Goal: Task Accomplishment & Management: Use online tool/utility

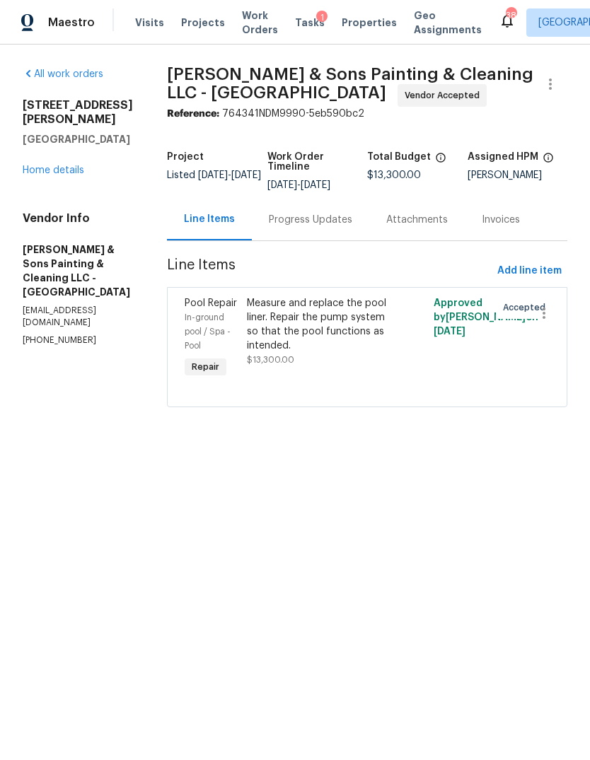
click at [312, 219] on div "Progress Updates" at bounding box center [310, 220] width 83 height 14
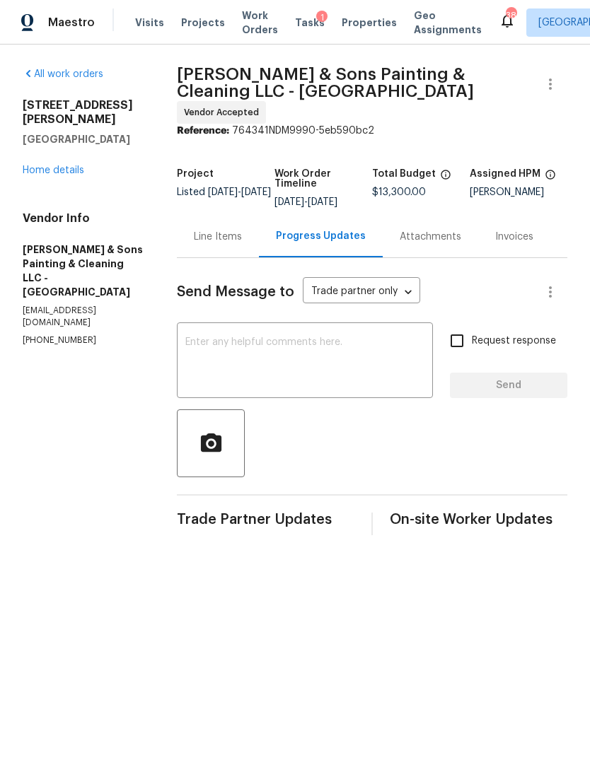
click at [300, 340] on textarea at bounding box center [304, 362] width 239 height 50
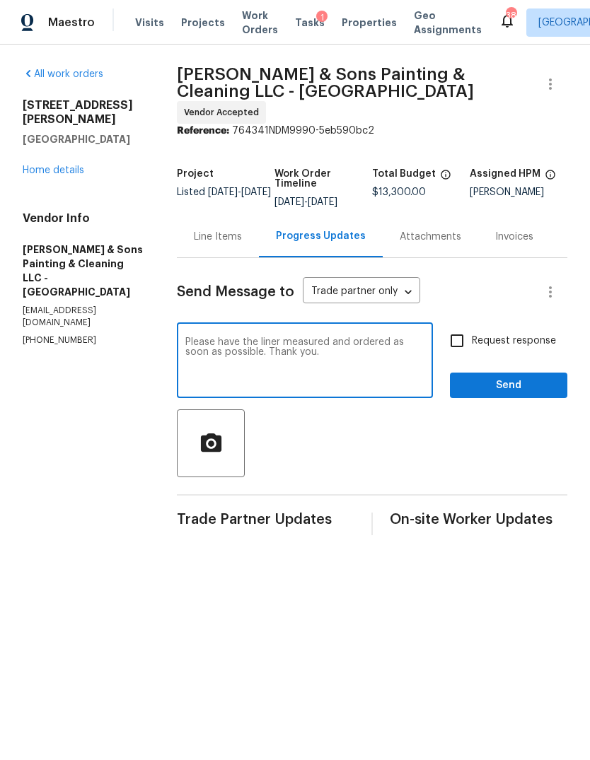
type textarea "Please have the liner measured and ordered as soon as possible. Thank you."
click at [453, 335] on input "Request response" at bounding box center [457, 341] width 30 height 30
checkbox input "true"
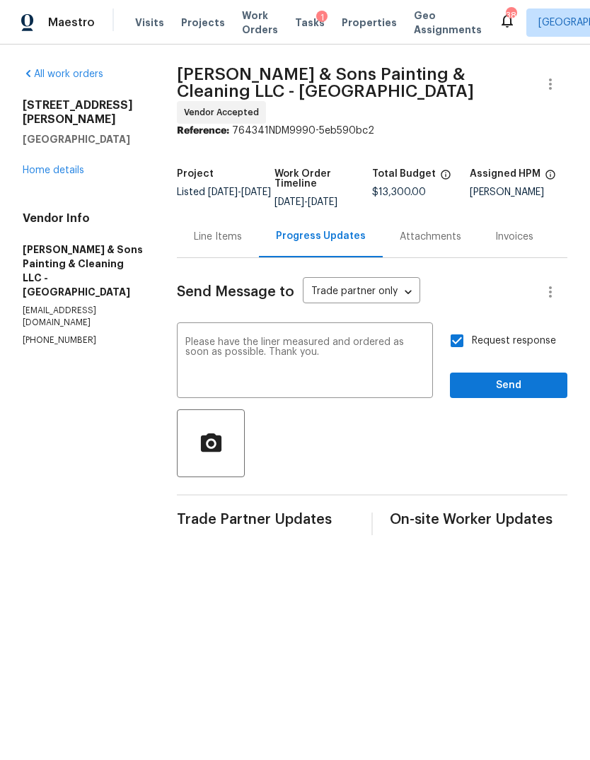
click at [537, 385] on span "Send" at bounding box center [508, 386] width 95 height 18
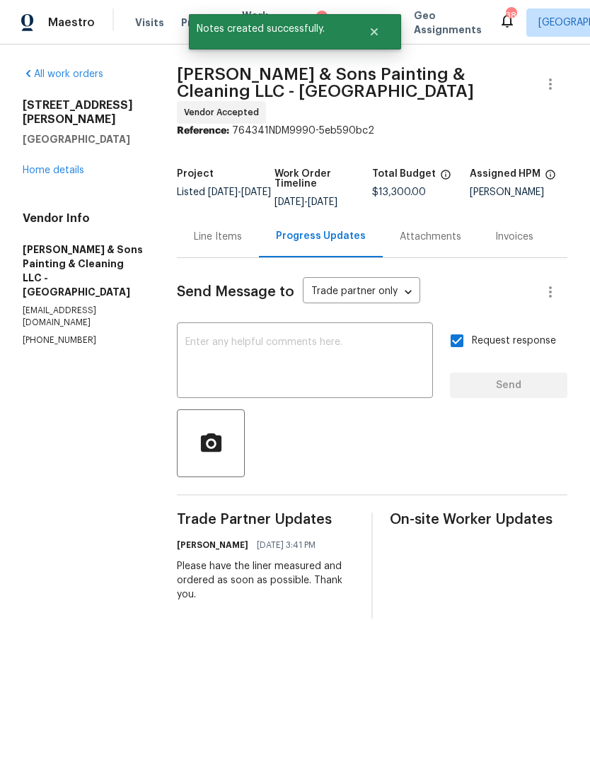
click at [69, 166] on link "Home details" at bounding box center [54, 171] width 62 height 10
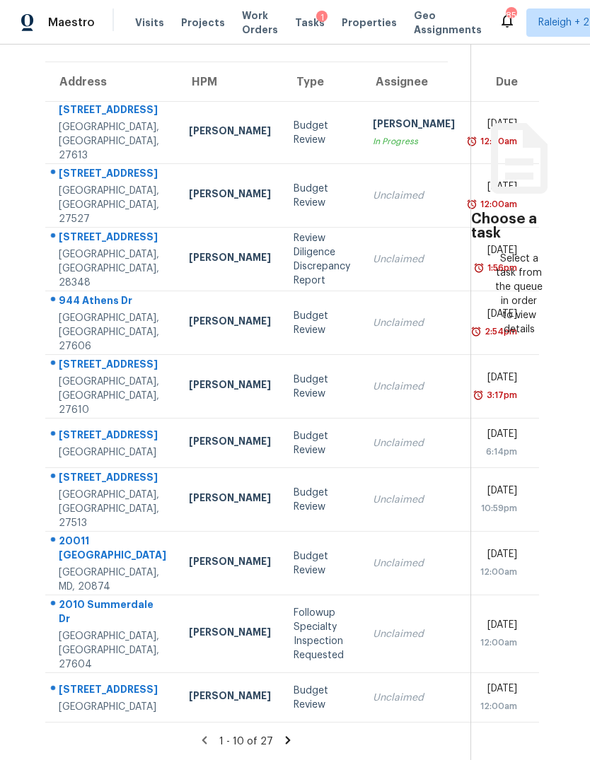
scroll to position [53, 0]
click at [286, 738] on icon at bounding box center [287, 740] width 13 height 13
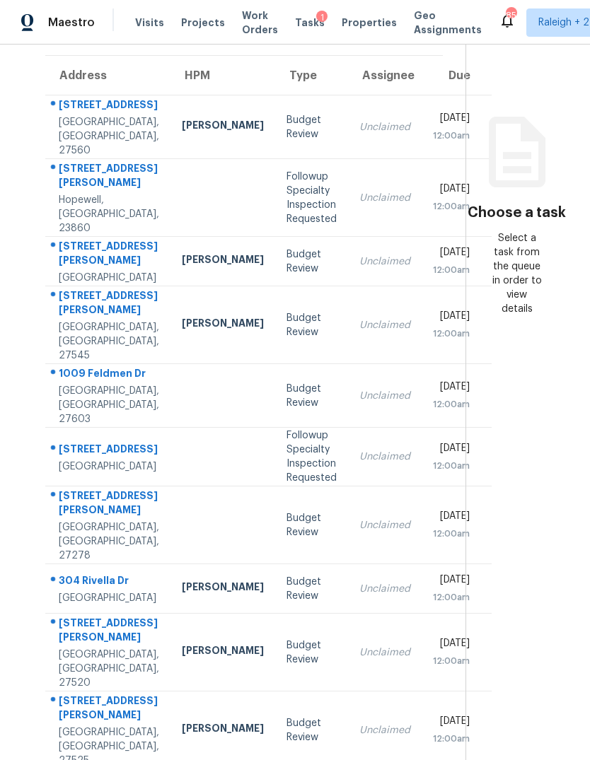
scroll to position [95, -1]
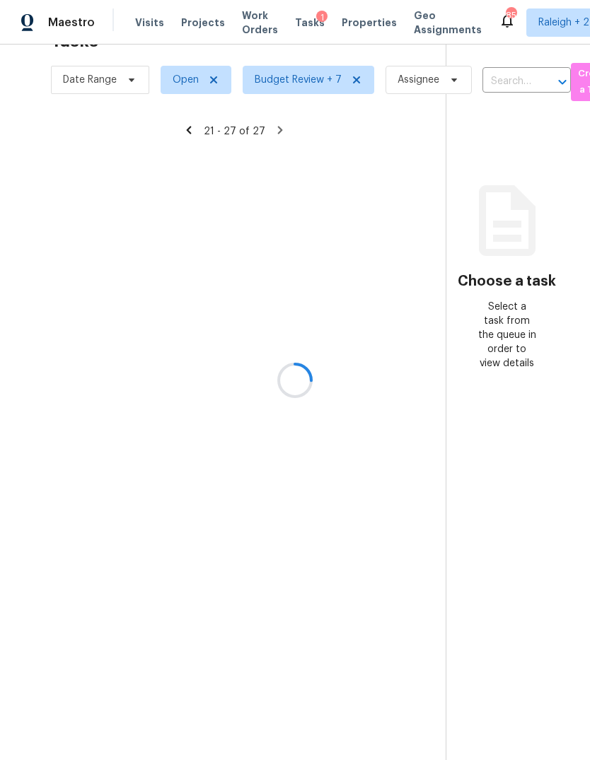
scroll to position [45, 0]
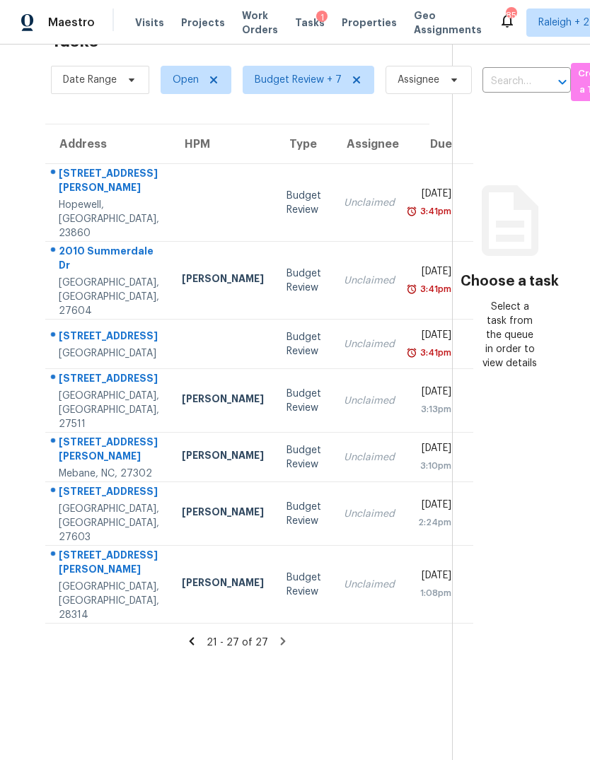
click at [195, 648] on icon at bounding box center [191, 641] width 13 height 13
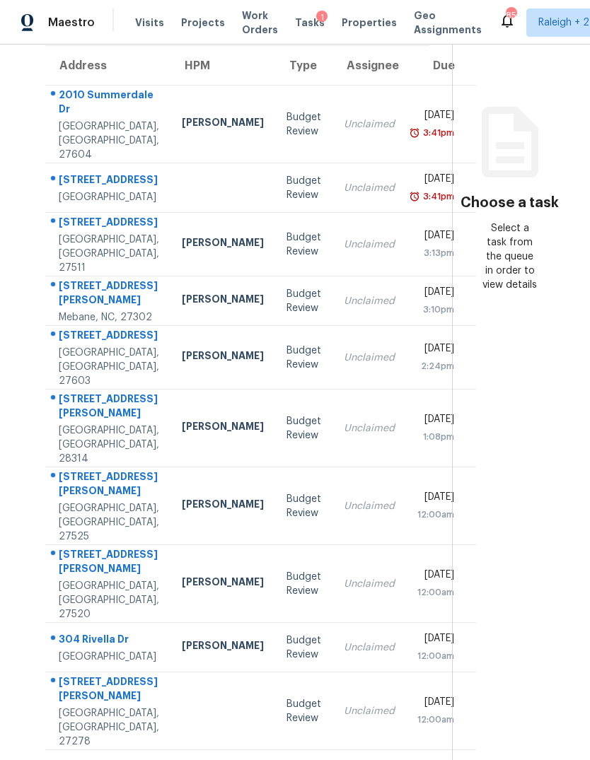
scroll to position [108, -1]
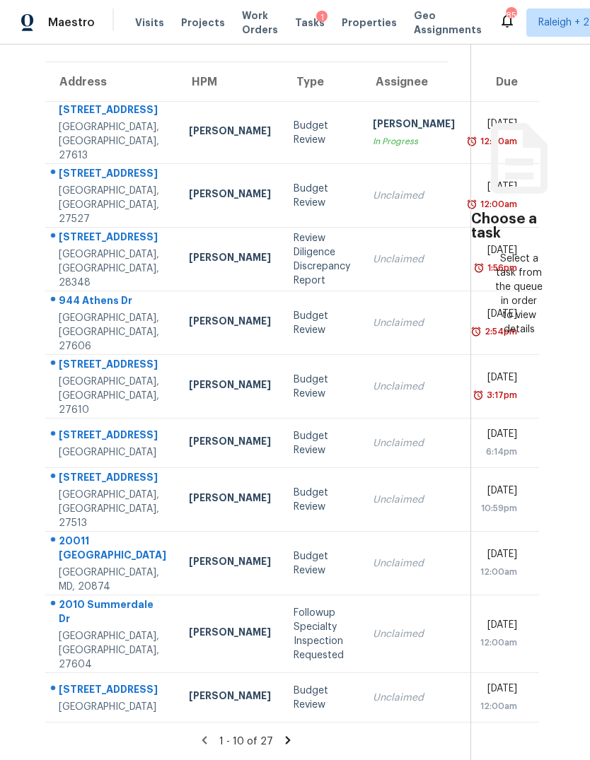
scroll to position [132, -1]
click at [286, 741] on icon at bounding box center [287, 740] width 13 height 13
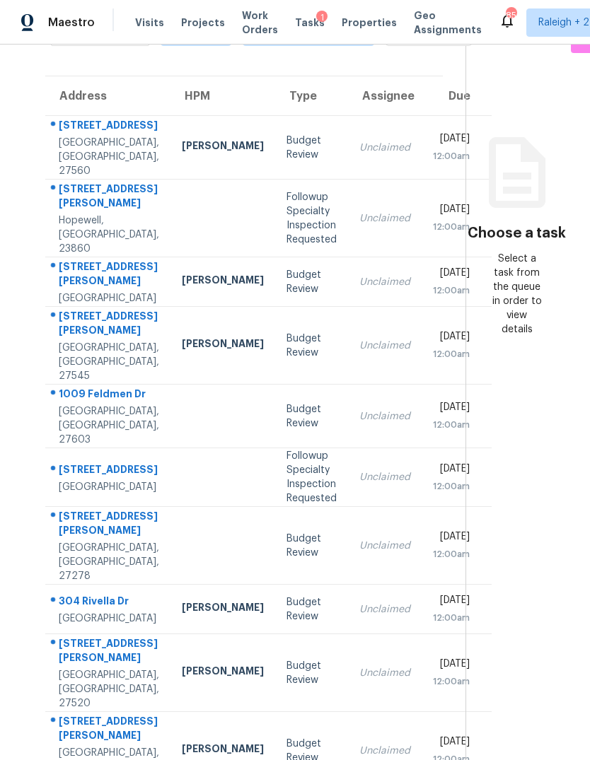
scroll to position [88, -1]
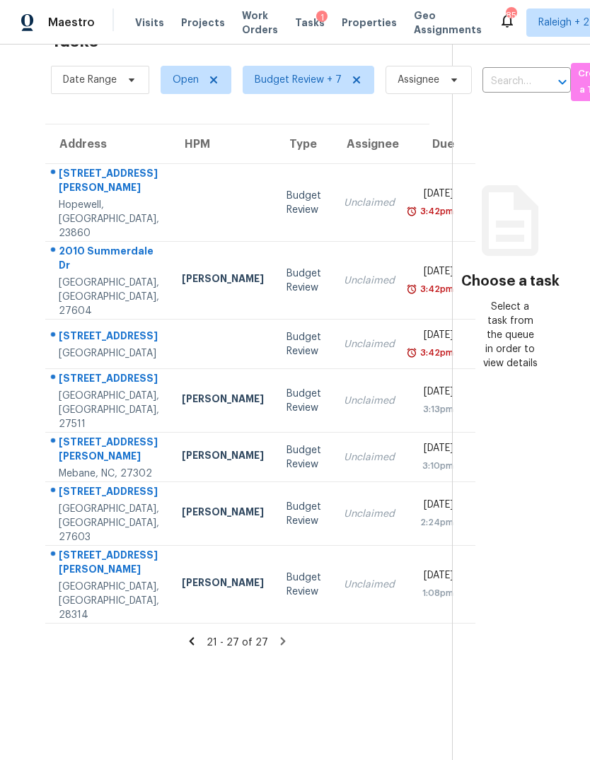
click at [332, 609] on td "Unclaimed" at bounding box center [369, 585] width 74 height 78
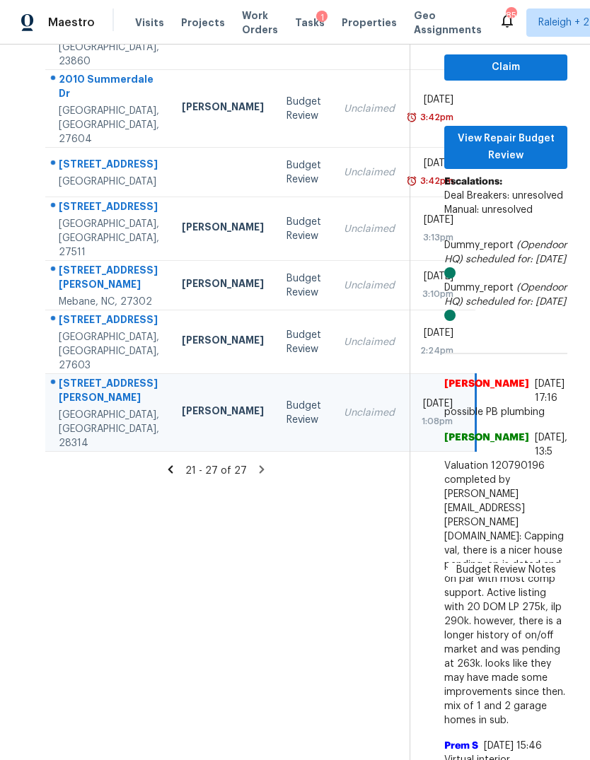
scroll to position [216, 0]
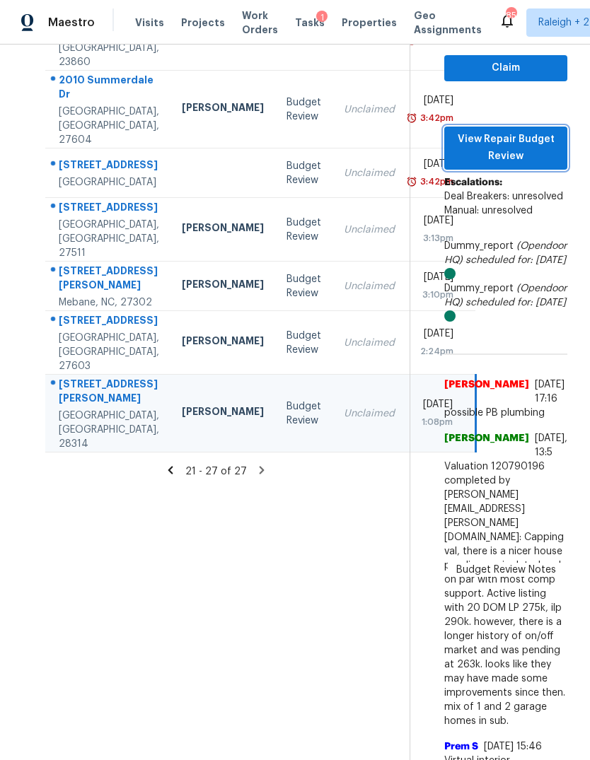
click at [542, 131] on span "View Repair Budget Review" at bounding box center [505, 148] width 100 height 35
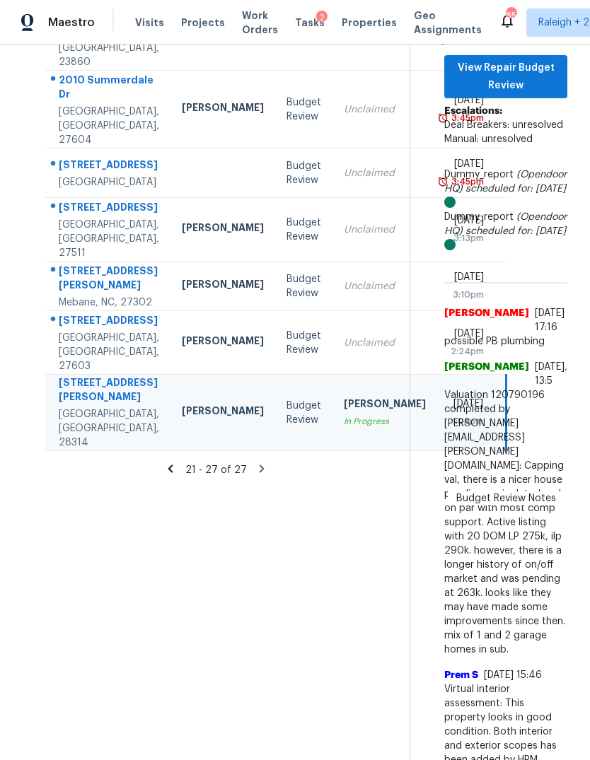
scroll to position [188, 0]
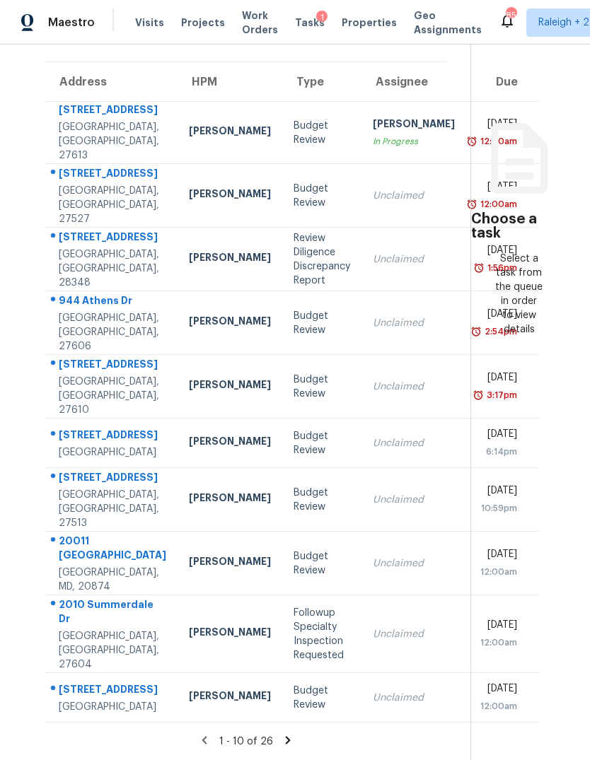
scroll to position [53, 0]
click at [361, 164] on td "Unclaimed" at bounding box center [413, 196] width 105 height 64
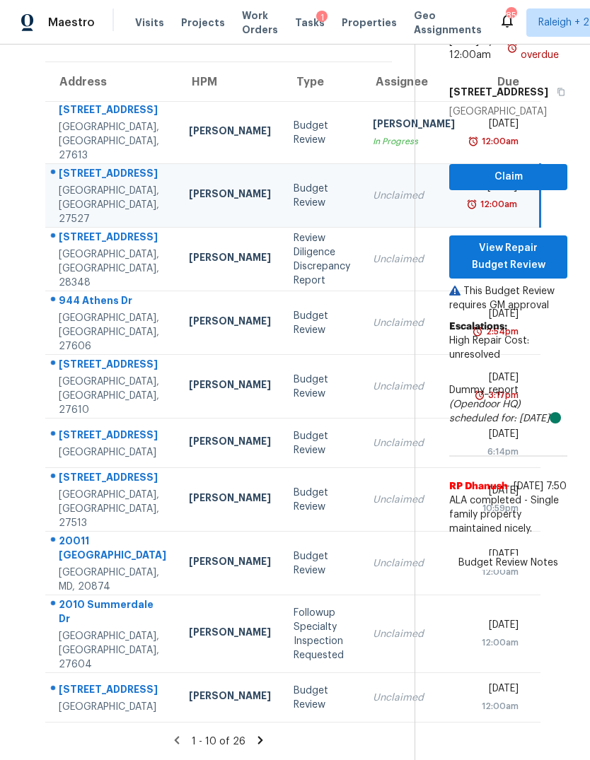
click at [361, 291] on td "Unclaimed" at bounding box center [413, 323] width 105 height 64
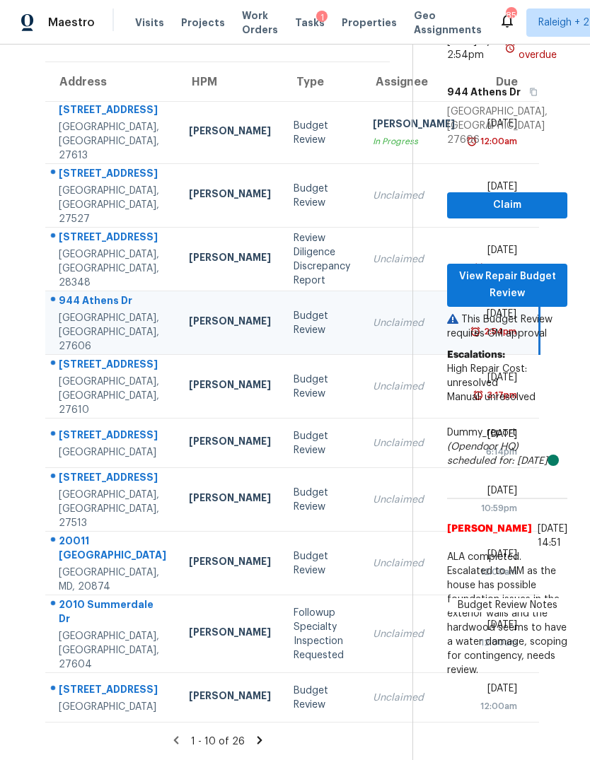
click at [477, 371] on div "[DATE]" at bounding box center [497, 380] width 40 height 18
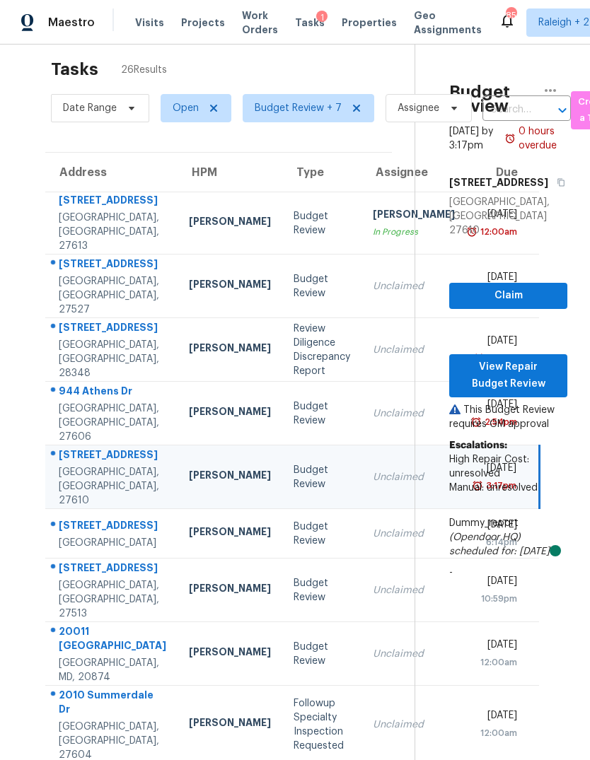
scroll to position [16, 0]
click at [527, 359] on span "View Repair Budget Review" at bounding box center [507, 376] width 95 height 35
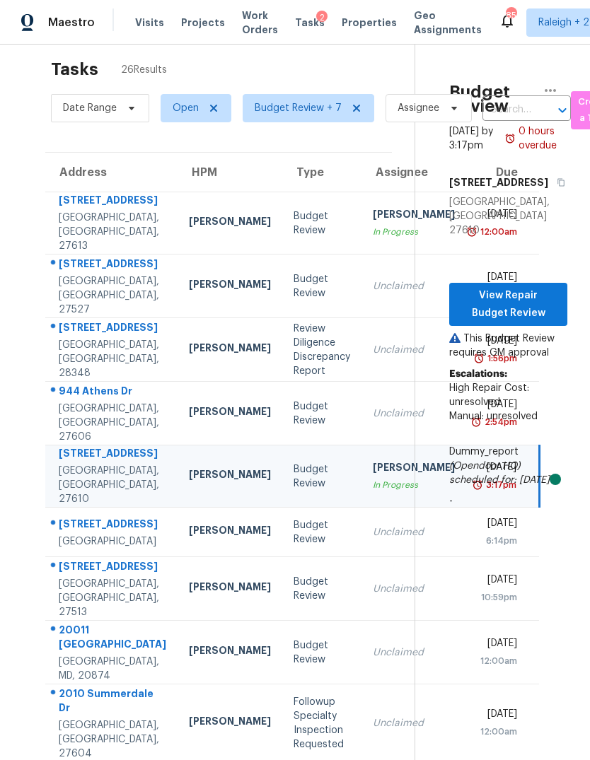
click at [373, 526] on div "Unclaimed" at bounding box center [414, 533] width 82 height 14
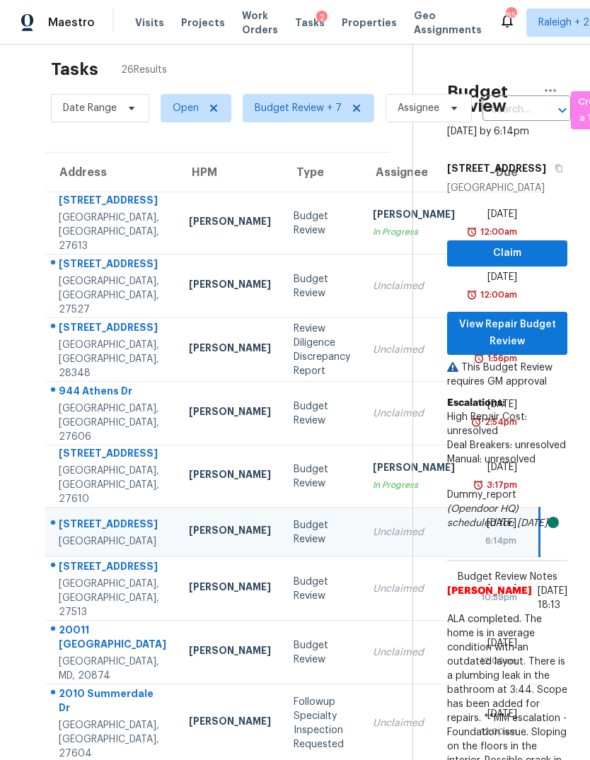
click at [361, 580] on td "Unclaimed" at bounding box center [413, 589] width 105 height 64
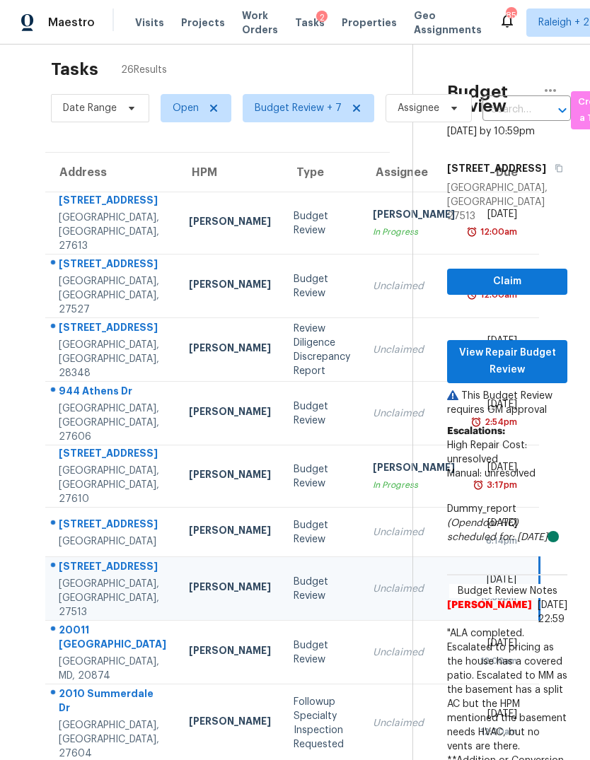
click at [373, 646] on div "Unclaimed" at bounding box center [414, 653] width 82 height 14
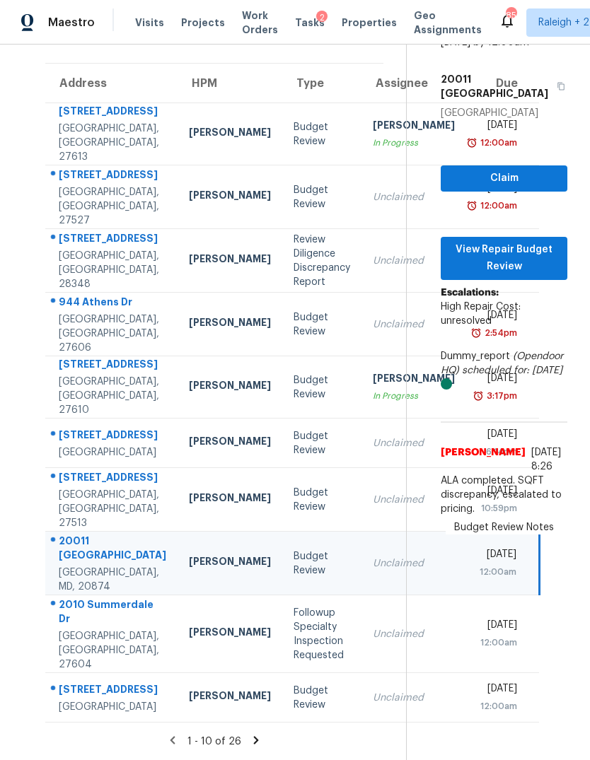
scroll to position [124, 0]
click at [373, 691] on div "Unclaimed" at bounding box center [414, 698] width 82 height 14
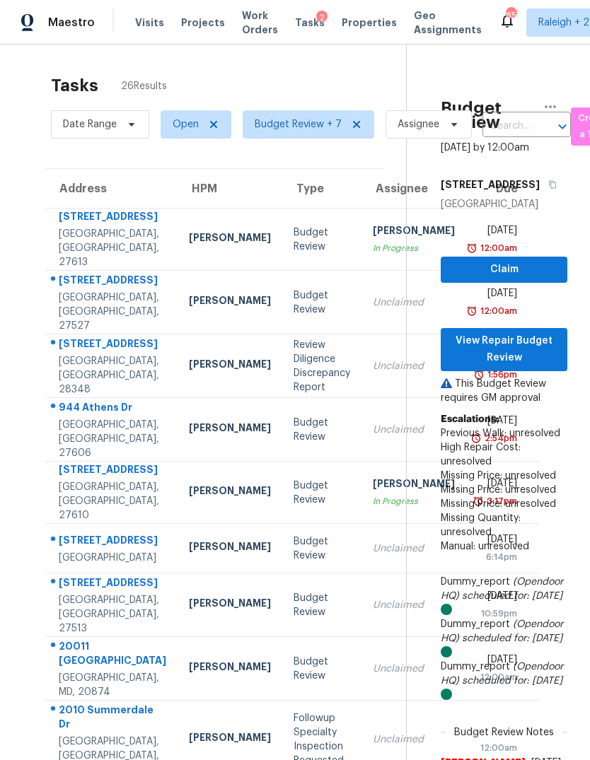
scroll to position [0, 0]
click at [530, 332] on span "View Repair Budget Review" at bounding box center [504, 349] width 104 height 35
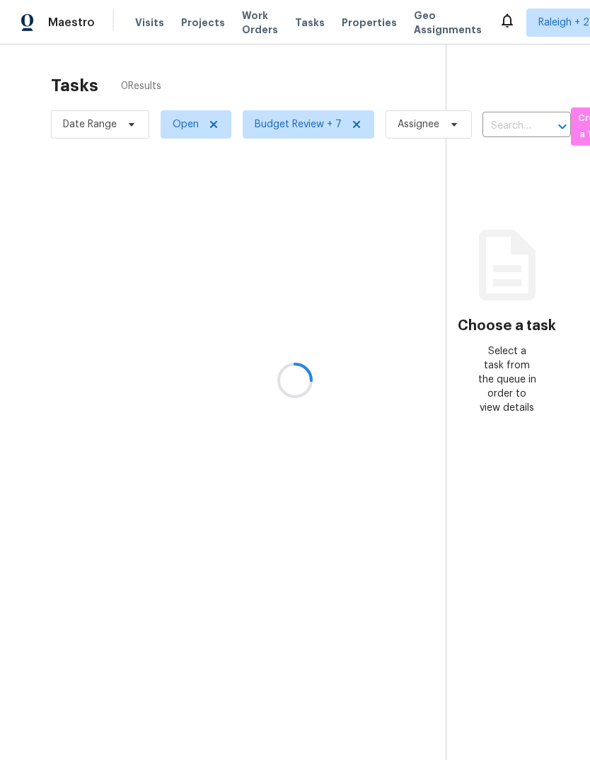
scroll to position [53, 0]
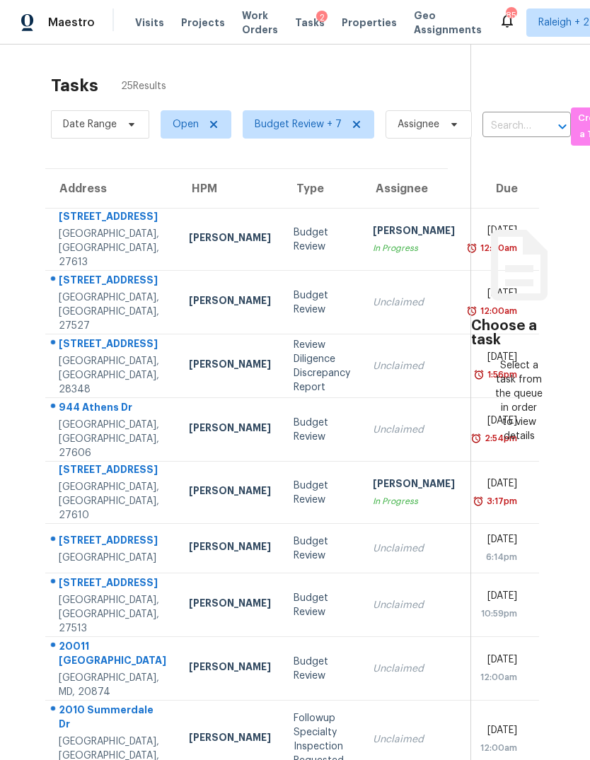
click at [189, 540] on div "[PERSON_NAME]" at bounding box center [230, 549] width 82 height 18
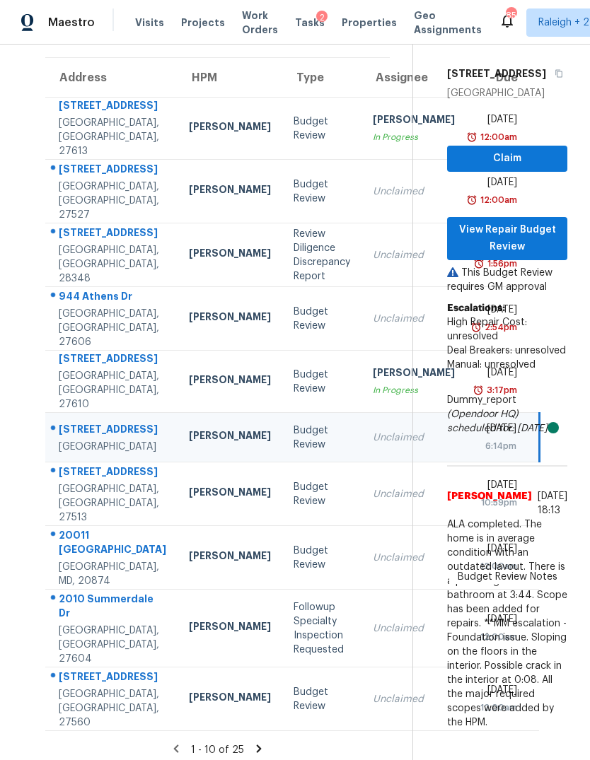
scroll to position [110, 0]
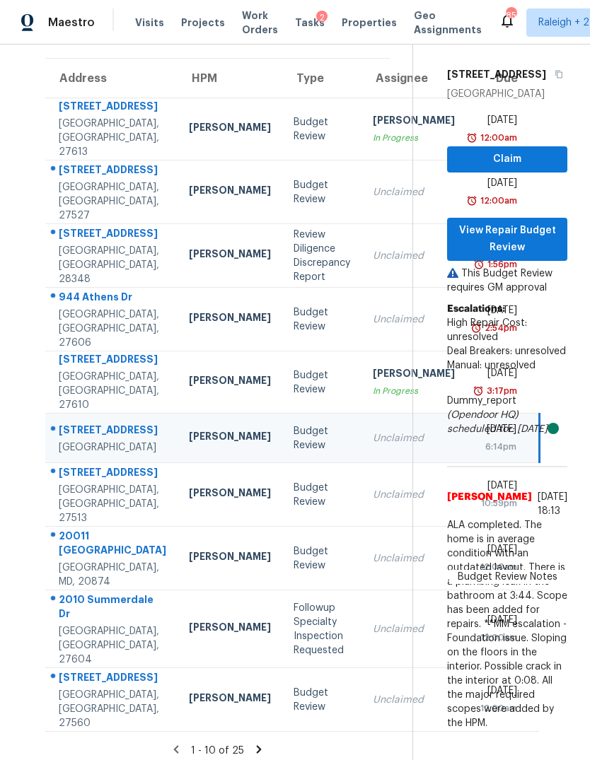
click at [178, 480] on td "[PERSON_NAME]" at bounding box center [230, 495] width 105 height 64
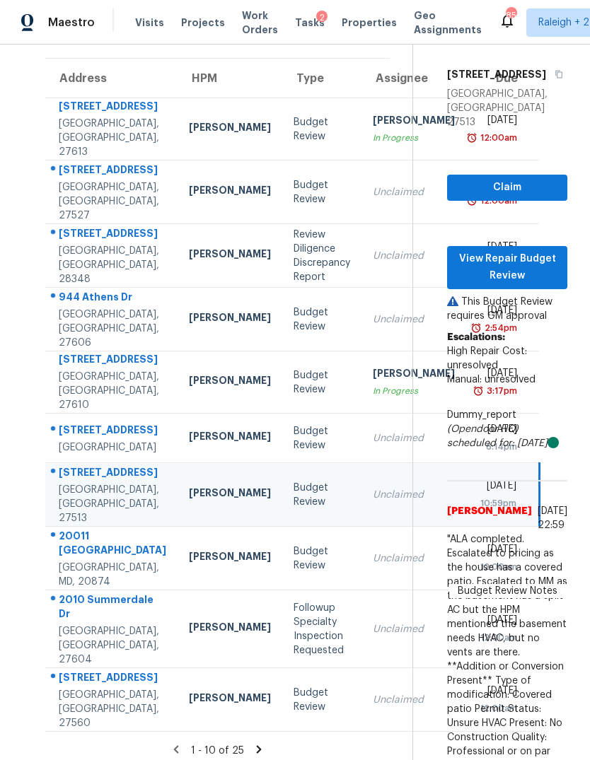
click at [178, 682] on td "[PERSON_NAME]" at bounding box center [230, 700] width 105 height 64
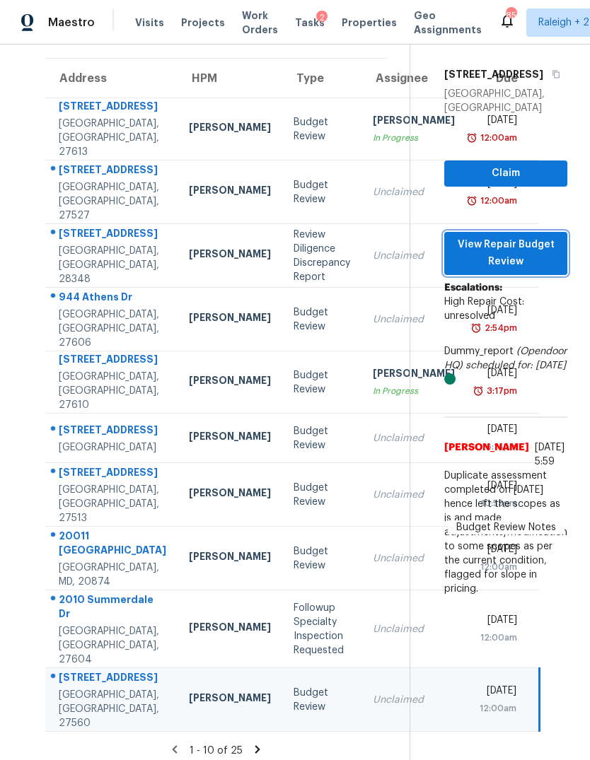
click at [532, 236] on span "View Repair Budget Review" at bounding box center [505, 253] width 100 height 35
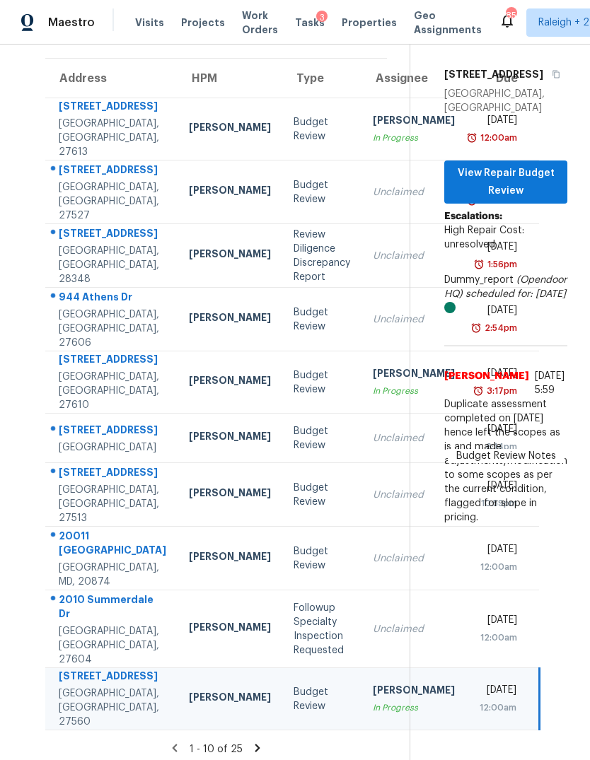
scroll to position [109, 0]
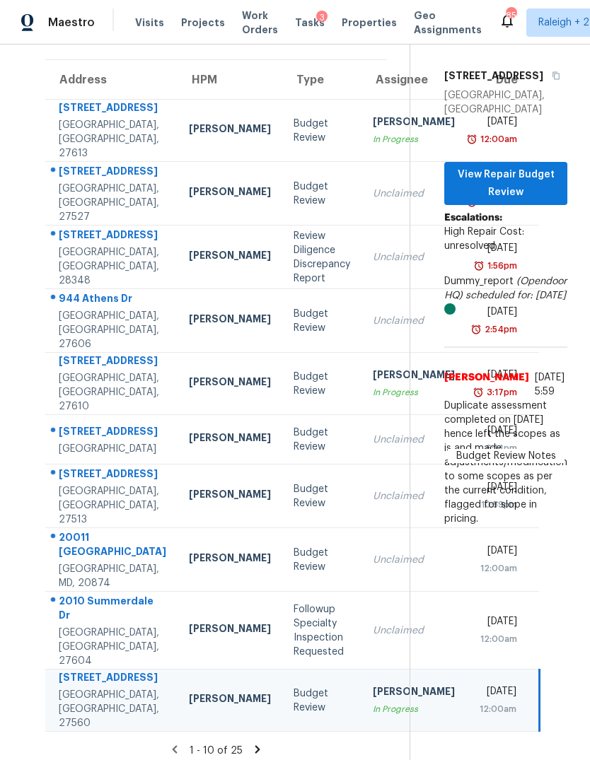
click at [282, 721] on td "Budget Review" at bounding box center [321, 701] width 79 height 62
click at [261, 745] on icon at bounding box center [257, 749] width 13 height 13
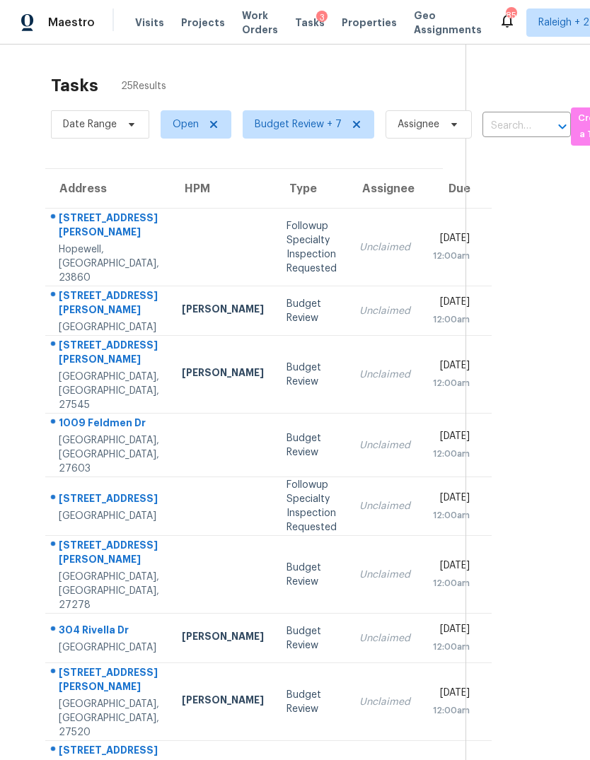
scroll to position [0, 0]
click at [170, 286] on td "[PERSON_NAME]" at bounding box center [222, 311] width 105 height 50
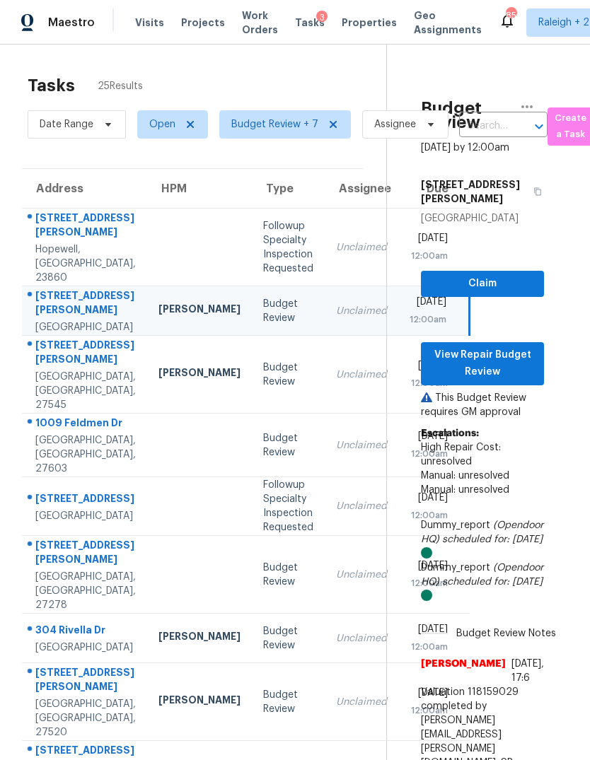
scroll to position [0, 23]
click at [158, 366] on div "[PERSON_NAME]" at bounding box center [199, 375] width 82 height 18
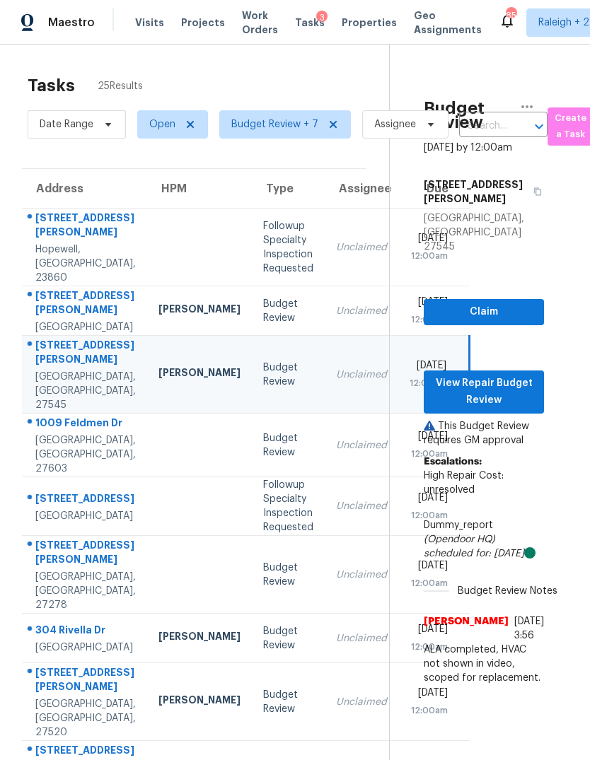
click at [147, 414] on td at bounding box center [199, 446] width 105 height 64
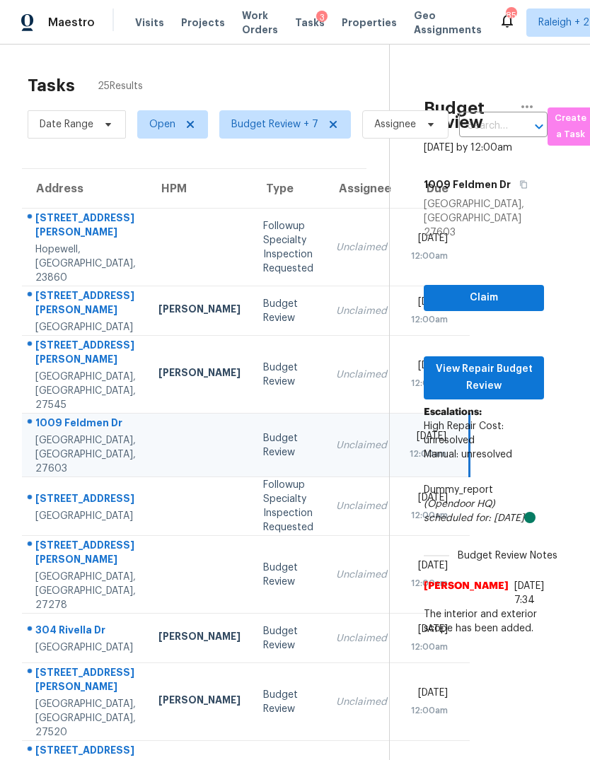
click at [147, 536] on td at bounding box center [199, 575] width 105 height 78
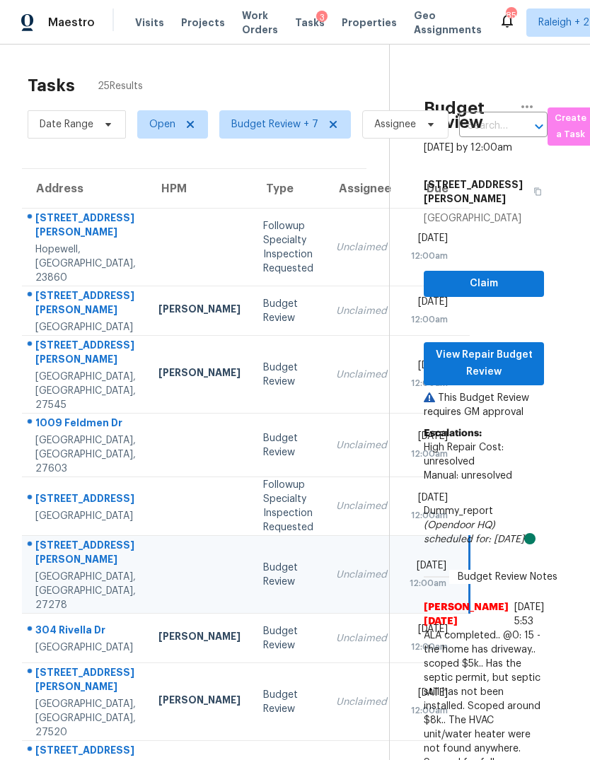
click at [158, 629] on div "[PERSON_NAME]" at bounding box center [199, 638] width 82 height 18
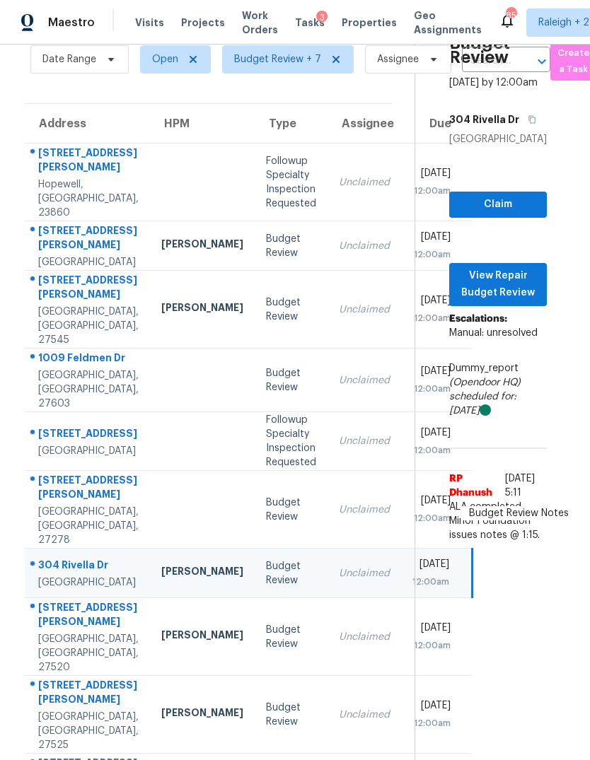
scroll to position [93, 11]
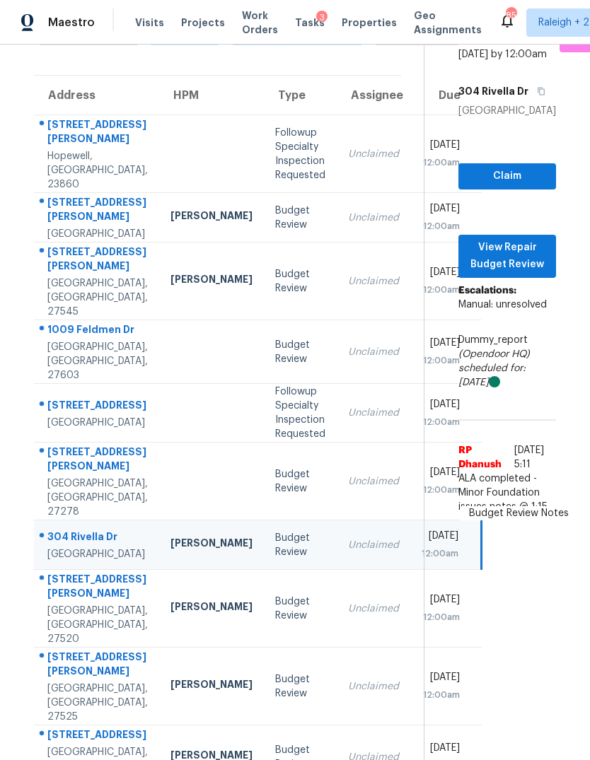
click at [170, 600] on div "[PERSON_NAME]" at bounding box center [211, 609] width 82 height 18
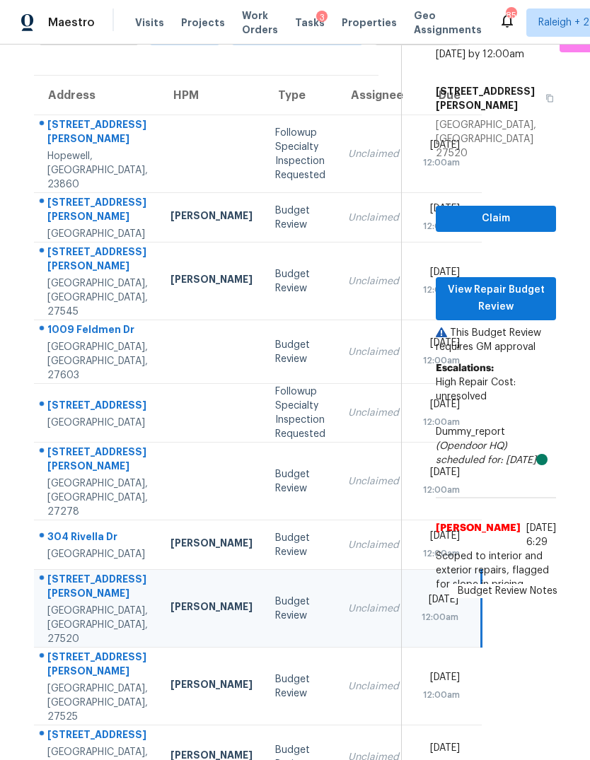
click at [170, 678] on div "[PERSON_NAME]" at bounding box center [211, 687] width 82 height 18
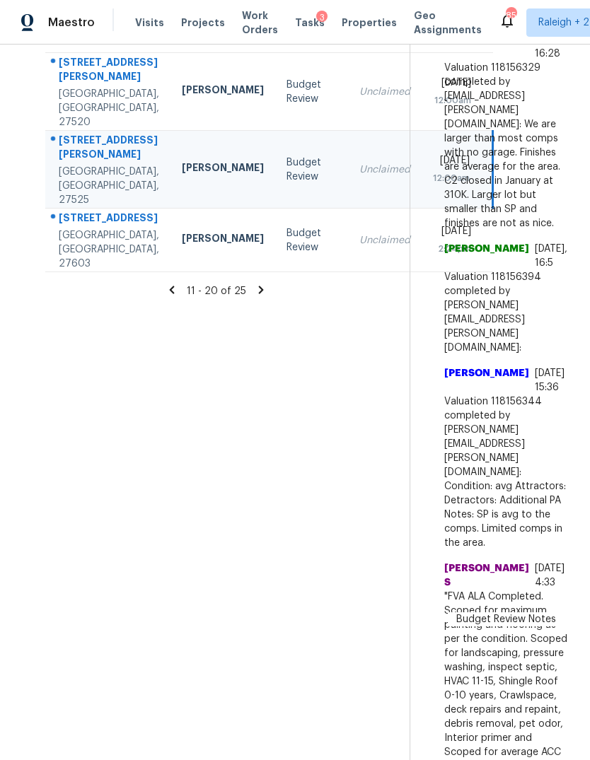
scroll to position [625, 2]
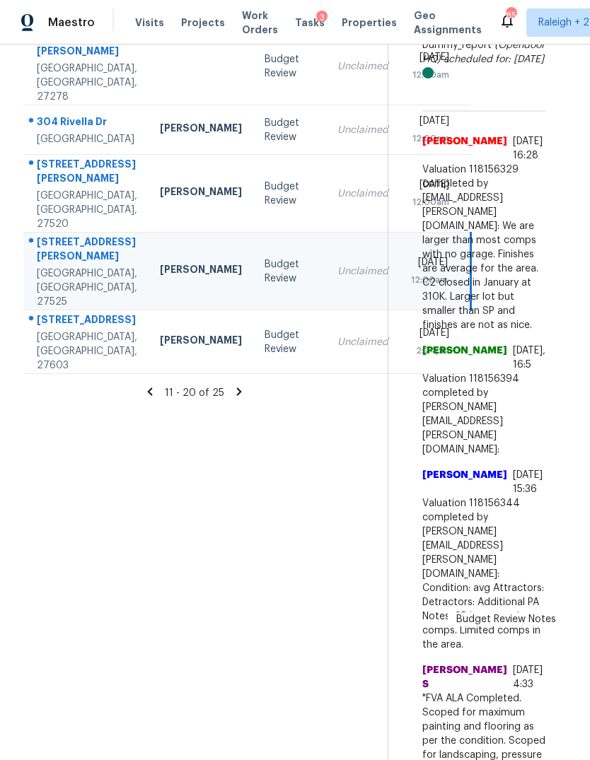
click at [160, 333] on div "[PERSON_NAME]" at bounding box center [201, 342] width 82 height 18
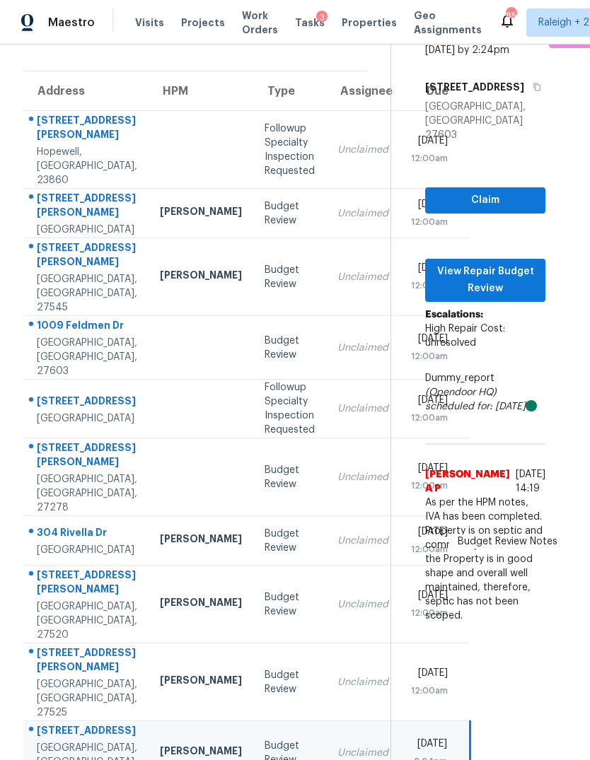
scroll to position [33, 0]
click at [513, 264] on span "View Repair Budget Review" at bounding box center [485, 280] width 98 height 35
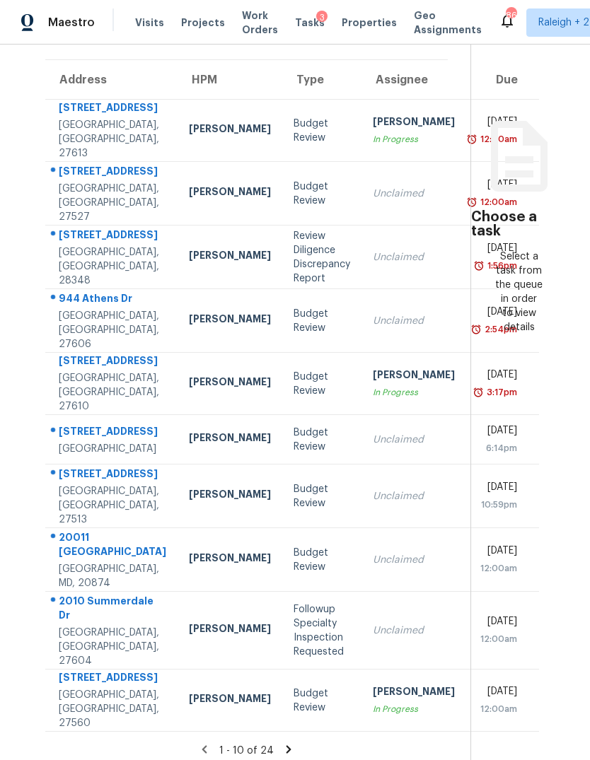
scroll to position [53, 0]
click at [361, 678] on td "[PERSON_NAME] In Progress" at bounding box center [413, 701] width 105 height 62
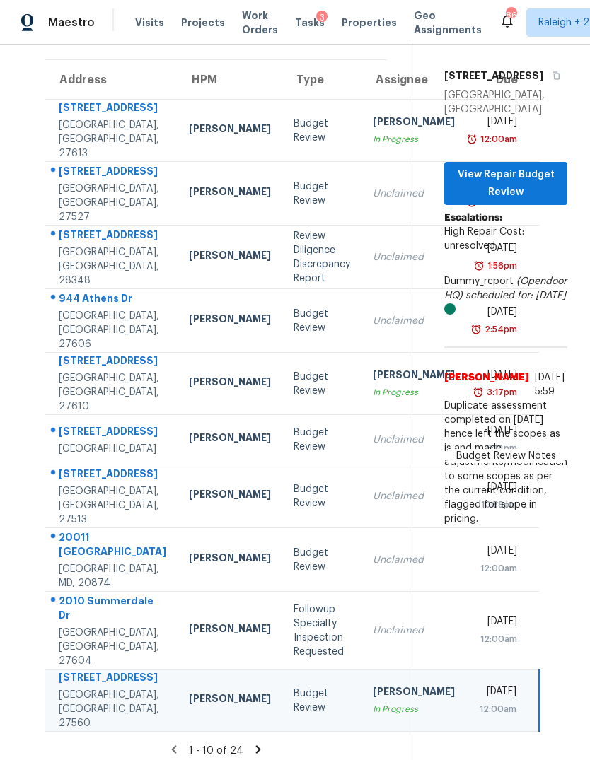
click at [256, 746] on icon at bounding box center [258, 750] width 5 height 8
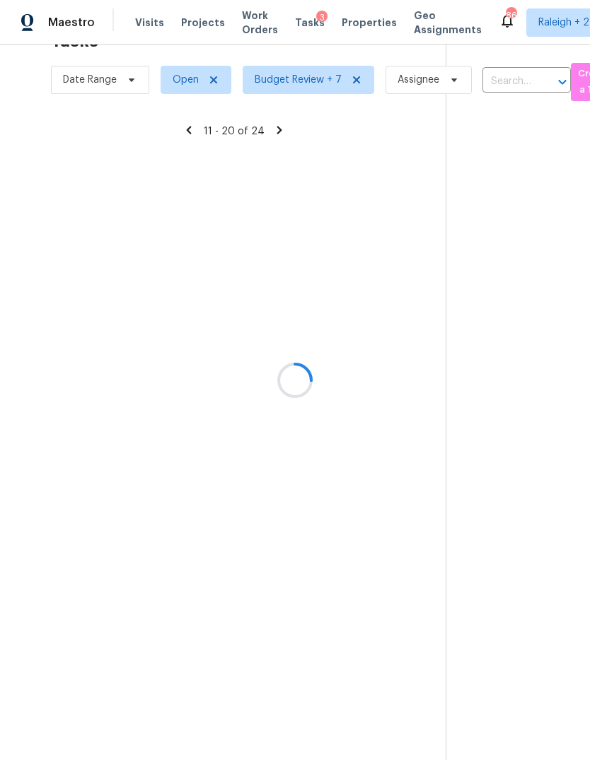
scroll to position [45, 0]
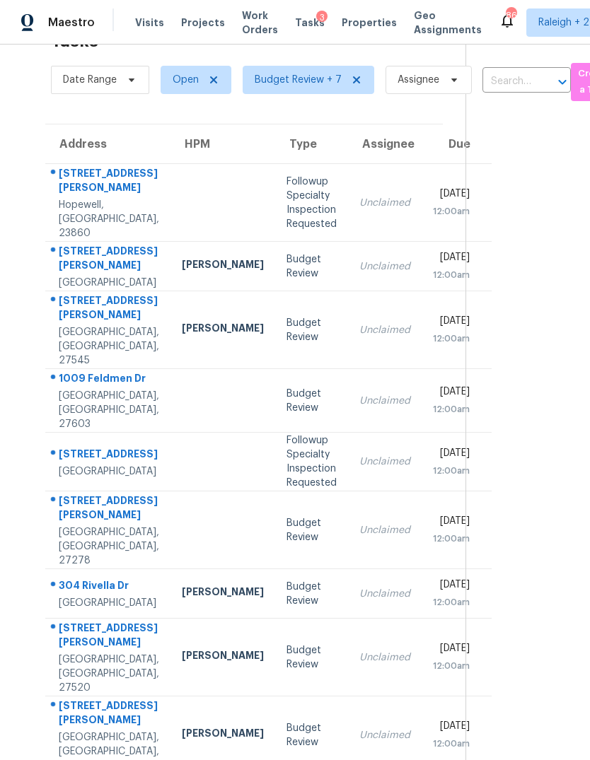
click at [131, 242] on td "[STREET_ADDRESS][PERSON_NAME]" at bounding box center [107, 267] width 125 height 50
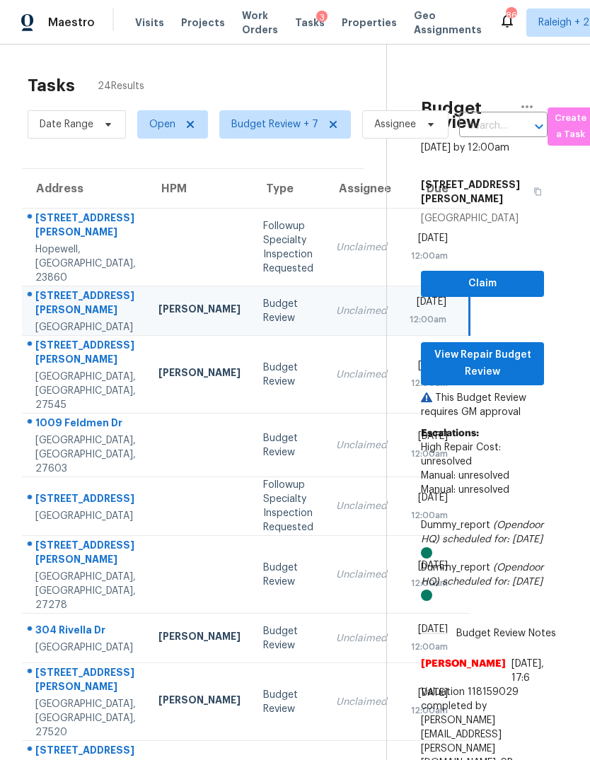
scroll to position [0, 23]
click at [158, 629] on div "[PERSON_NAME]" at bounding box center [199, 638] width 82 height 18
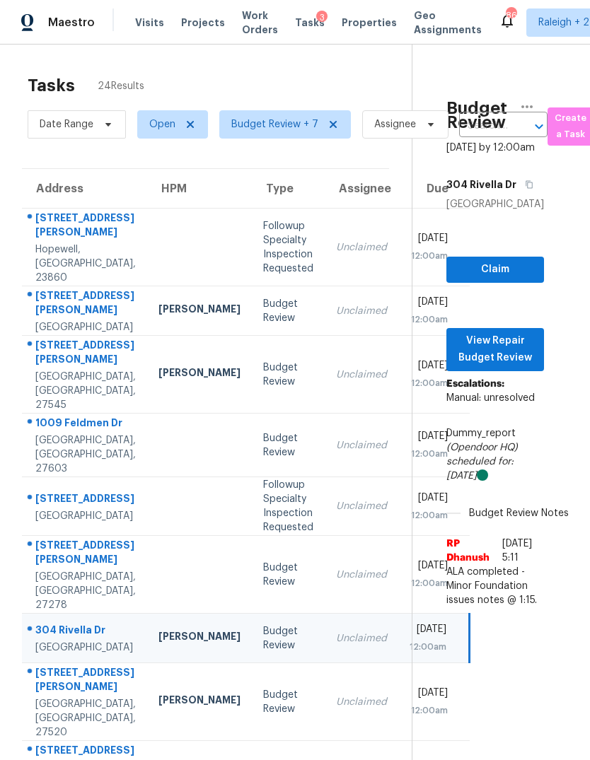
click at [166, 663] on td "[PERSON_NAME]" at bounding box center [199, 702] width 105 height 78
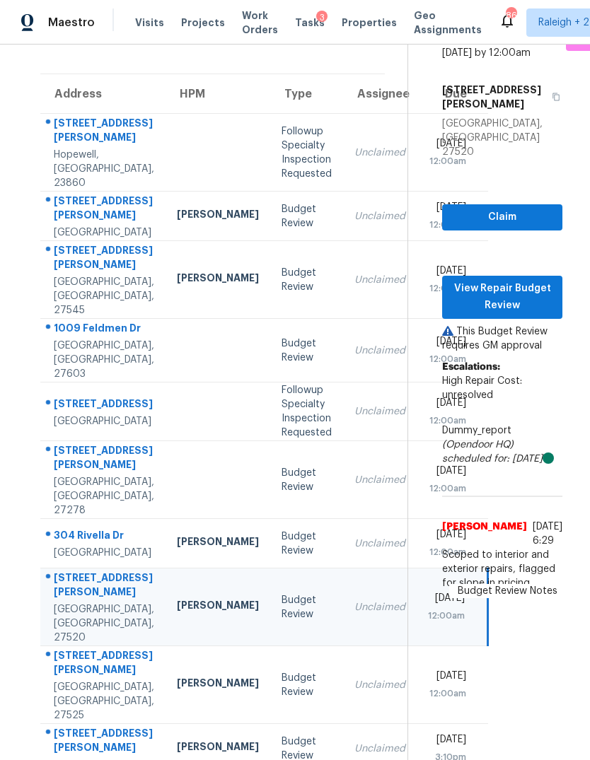
scroll to position [98, 4]
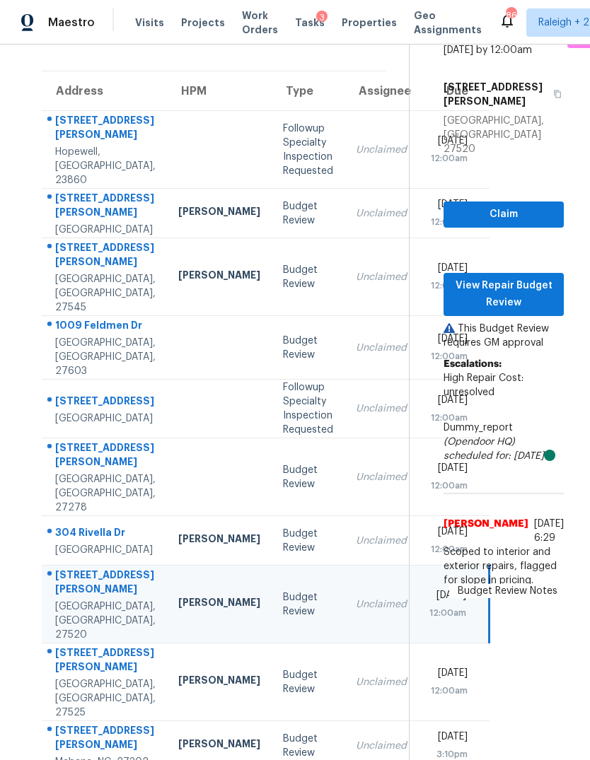
click at [356, 675] on div "Unclaimed" at bounding box center [381, 682] width 51 height 14
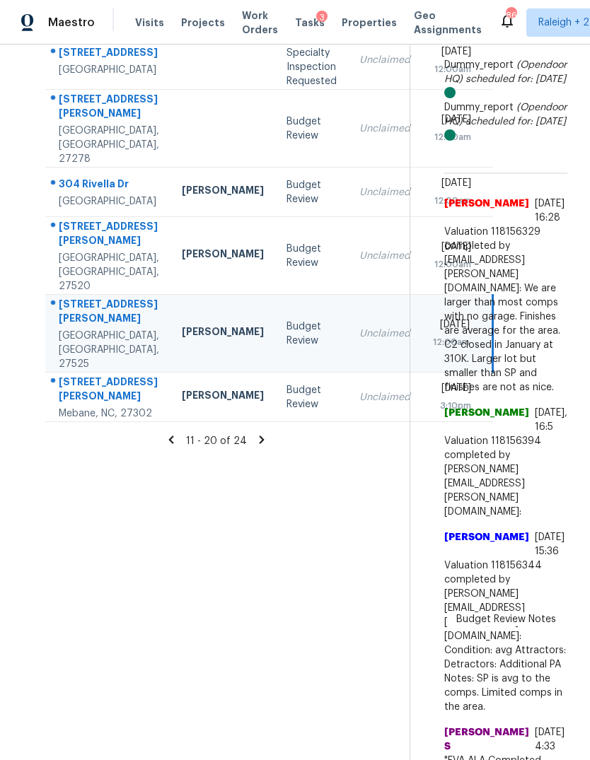
scroll to position [446, 0]
click at [359, 391] on div "Unclaimed" at bounding box center [384, 398] width 51 height 14
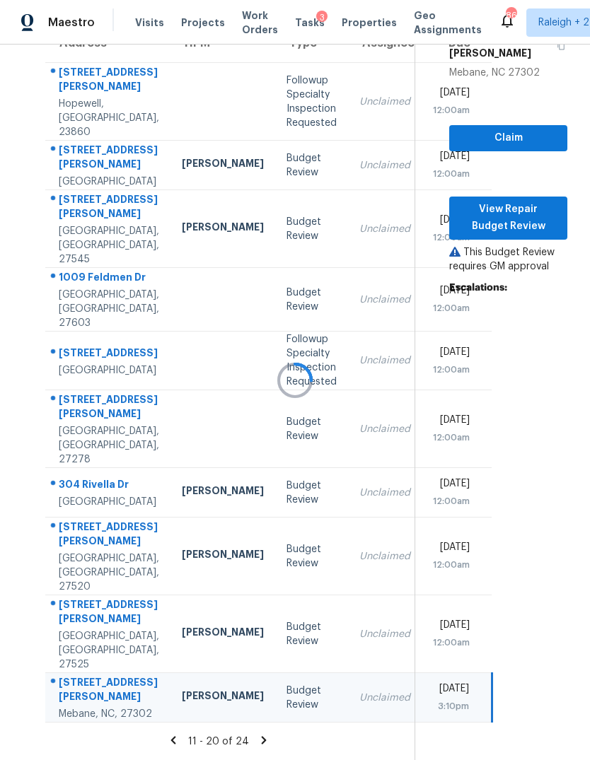
scroll to position [98, 0]
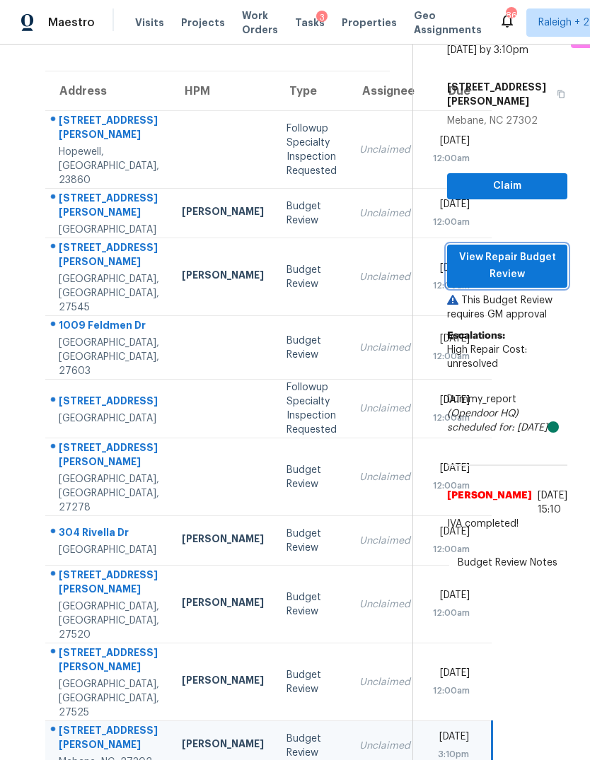
click at [534, 249] on span "View Repair Budget Review" at bounding box center [507, 266] width 98 height 35
